Goal: Information Seeking & Learning: Learn about a topic

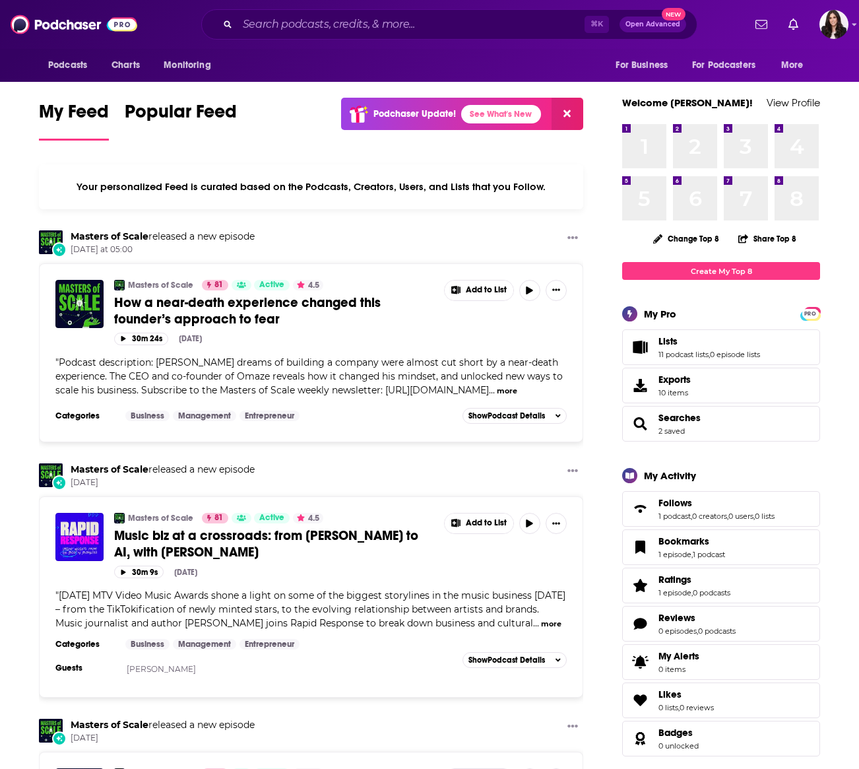
click at [459, 63] on div "Podcasts Charts Monitoring For Business For Podcasters More" at bounding box center [429, 65] width 844 height 33
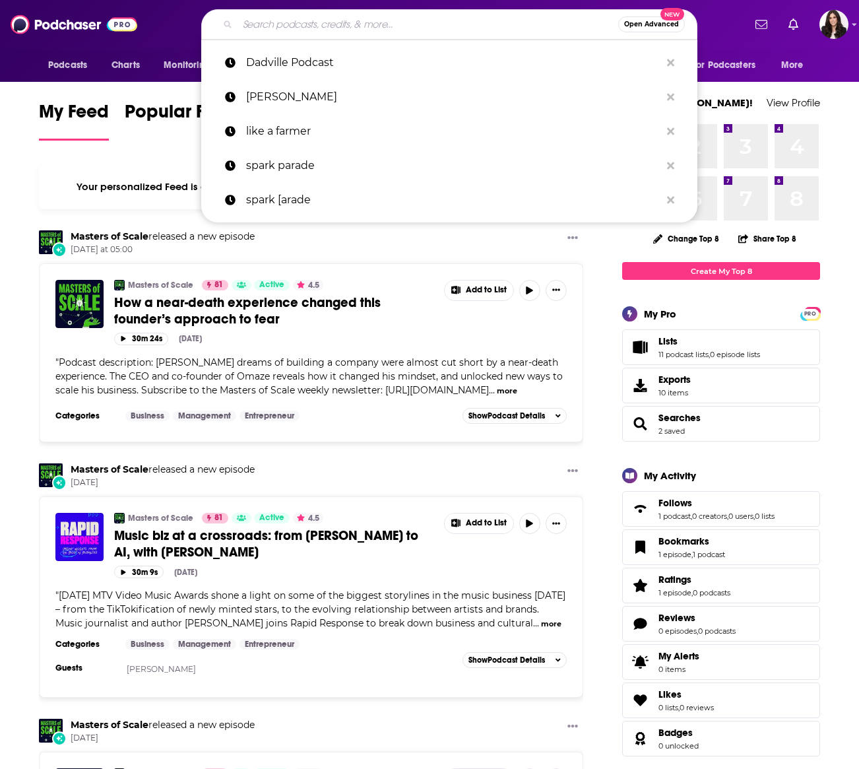
click at [460, 32] on input "Search podcasts, credits, & more..." at bounding box center [427, 24] width 381 height 21
paste input "The Life Sci Fantastic"
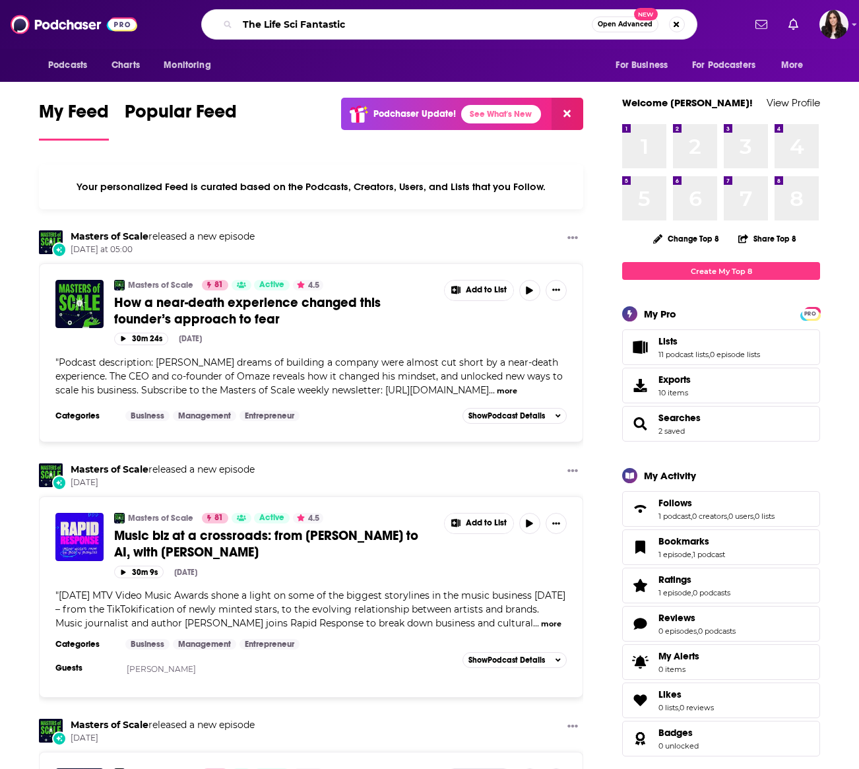
type input "The Life Sci Fantastic"
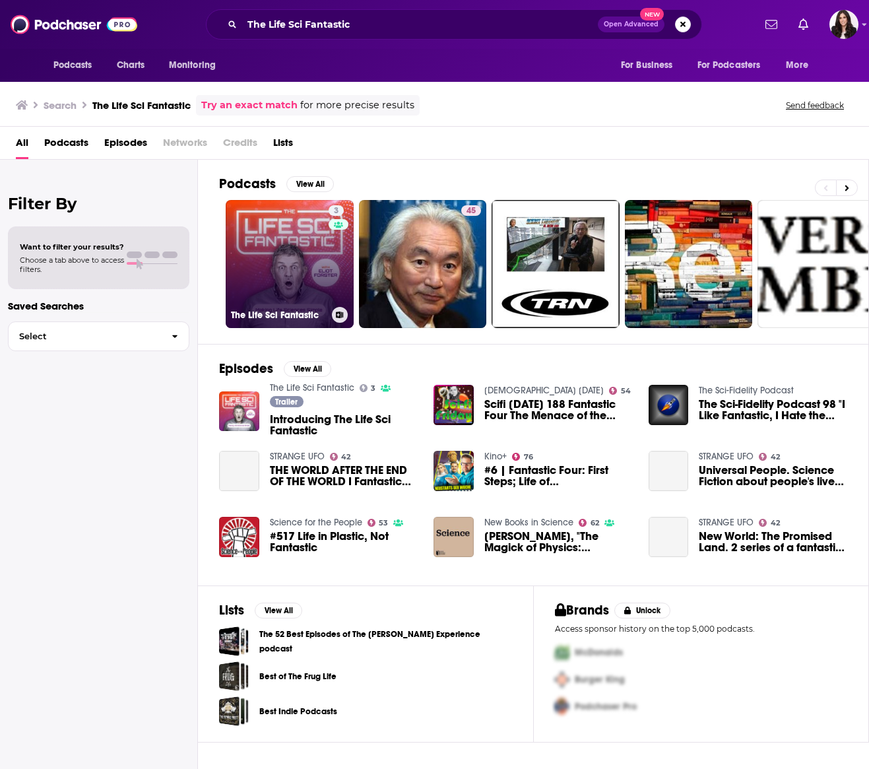
click at [311, 282] on link "3 The Life Sci Fantastic" at bounding box center [290, 264] width 128 height 128
